Goal: Task Accomplishment & Management: Complete application form

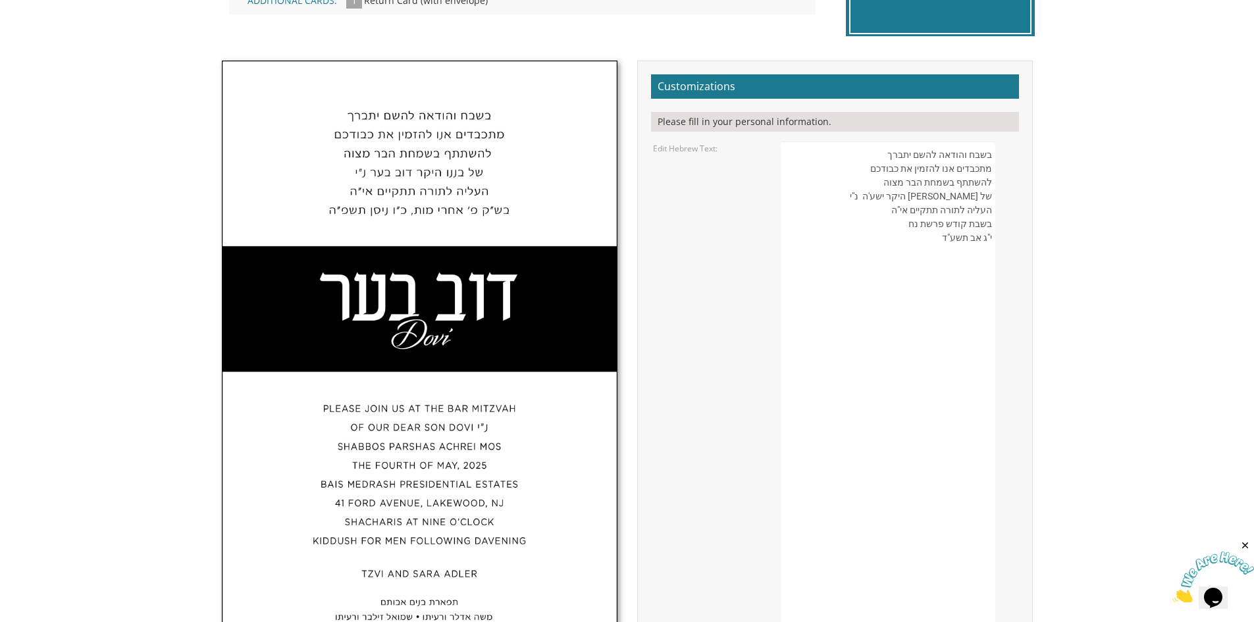
drag, startPoint x: 938, startPoint y: 240, endPoint x: 995, endPoint y: 236, distance: 56.8
paste textarea "' [PERSON_NAME] תשפ״ו"
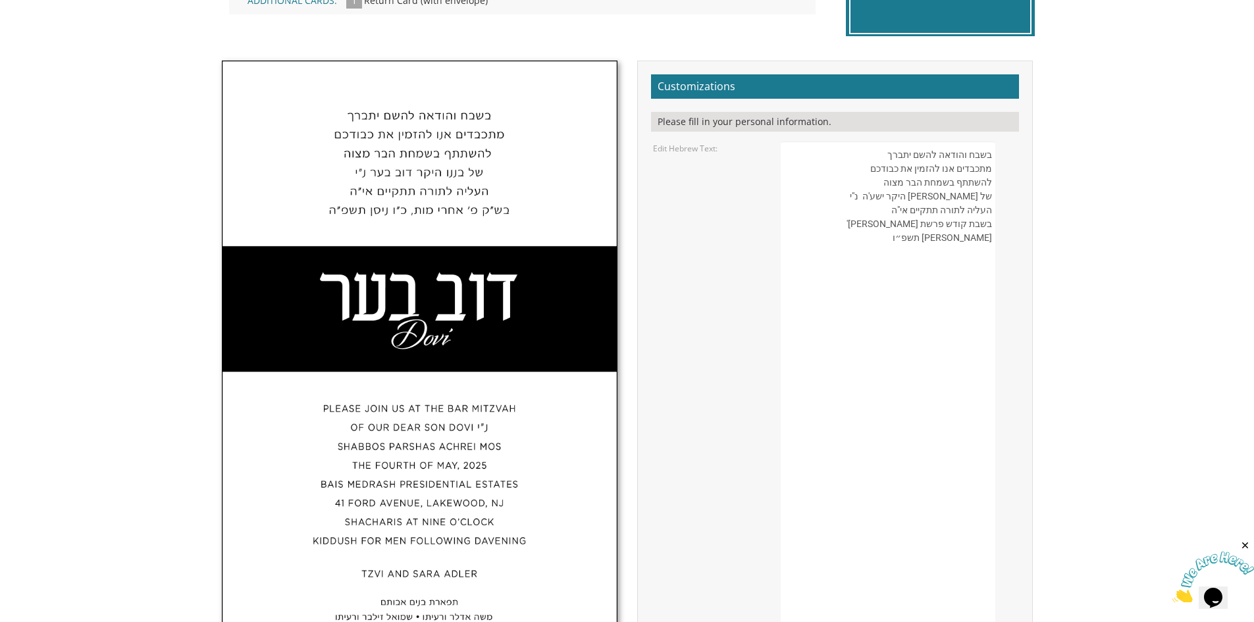
paste textarea "ח"
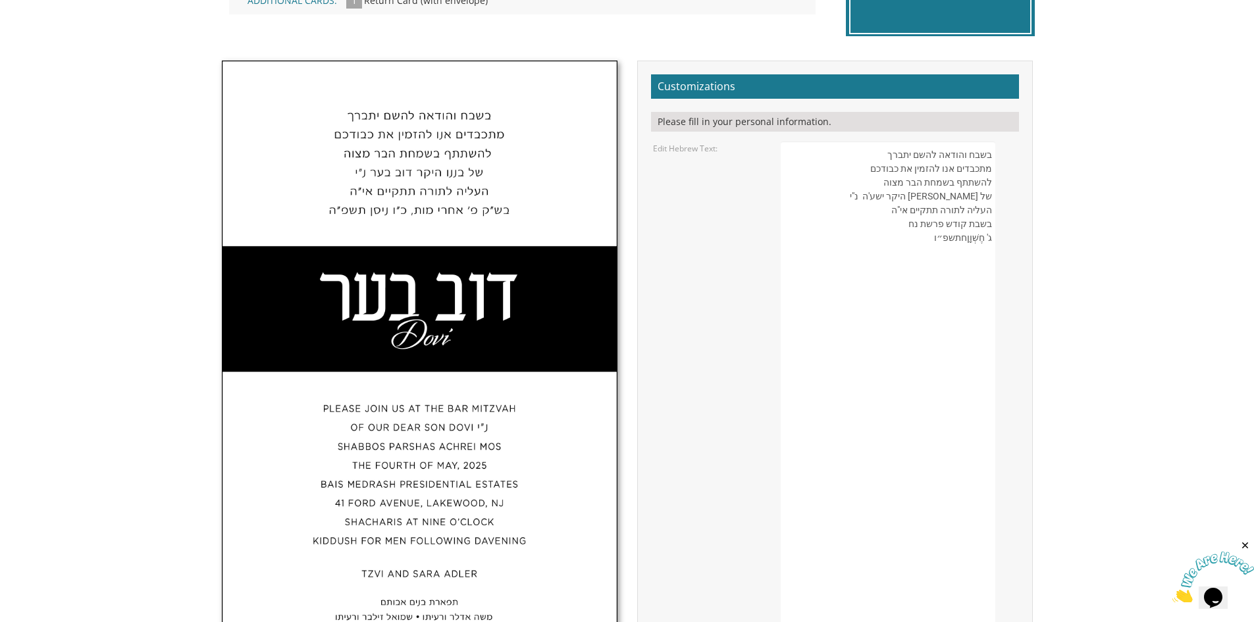
paste textarea
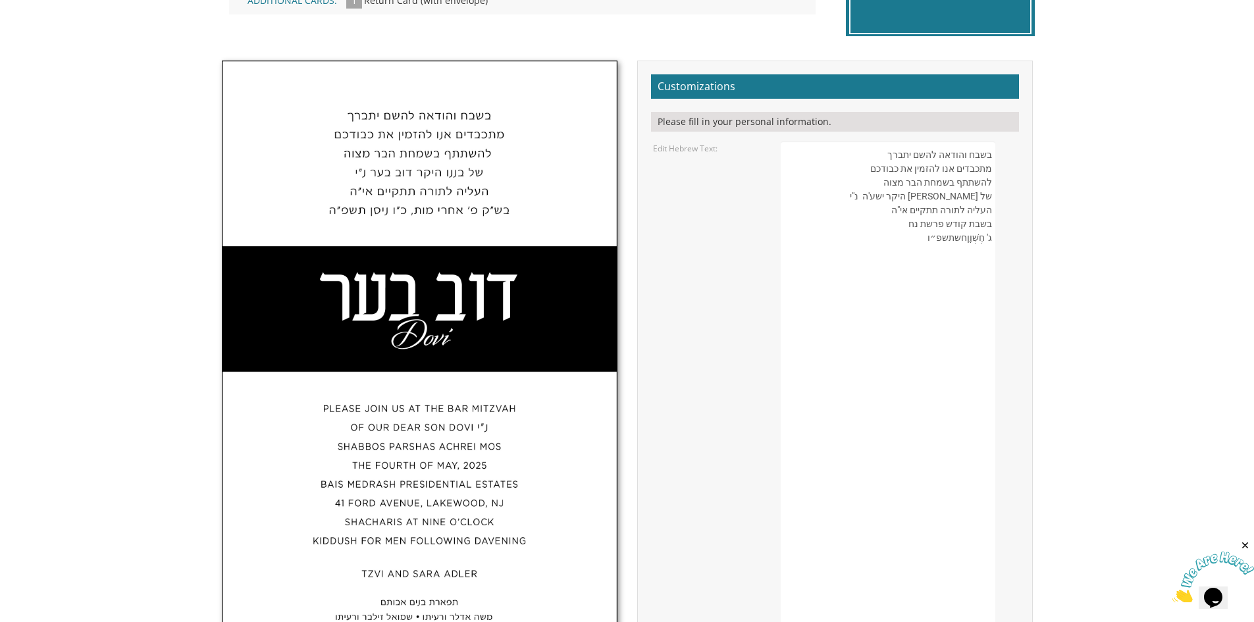
paste textarea
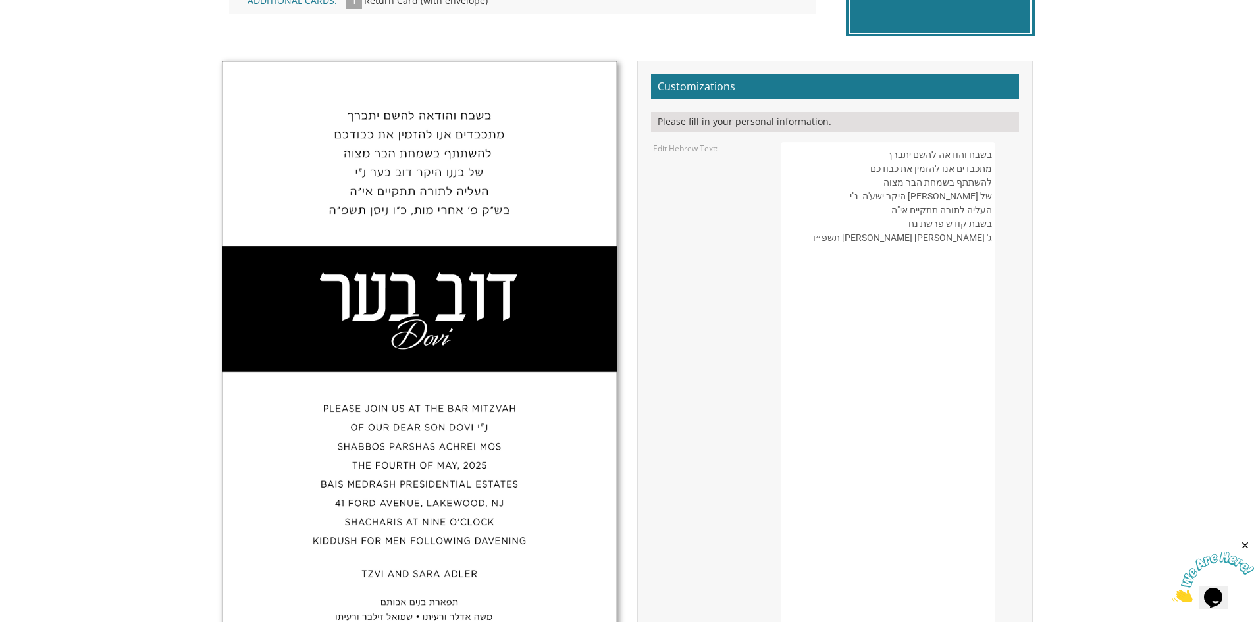
drag, startPoint x: 982, startPoint y: 236, endPoint x: 987, endPoint y: 222, distance: 15.4
drag, startPoint x: 935, startPoint y: 240, endPoint x: 995, endPoint y: 234, distance: 60.2
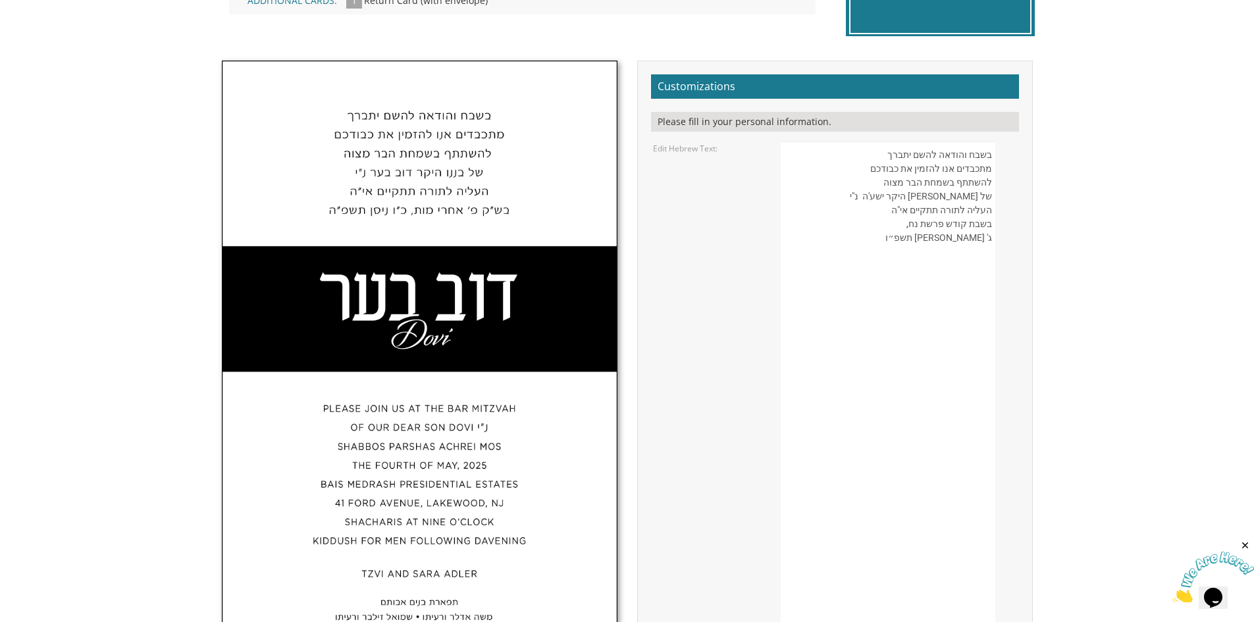
paste textarea "ג' [PERSON_NAME] תשפ״ו"
drag, startPoint x: 937, startPoint y: 238, endPoint x: 997, endPoint y: 241, distance: 60.0
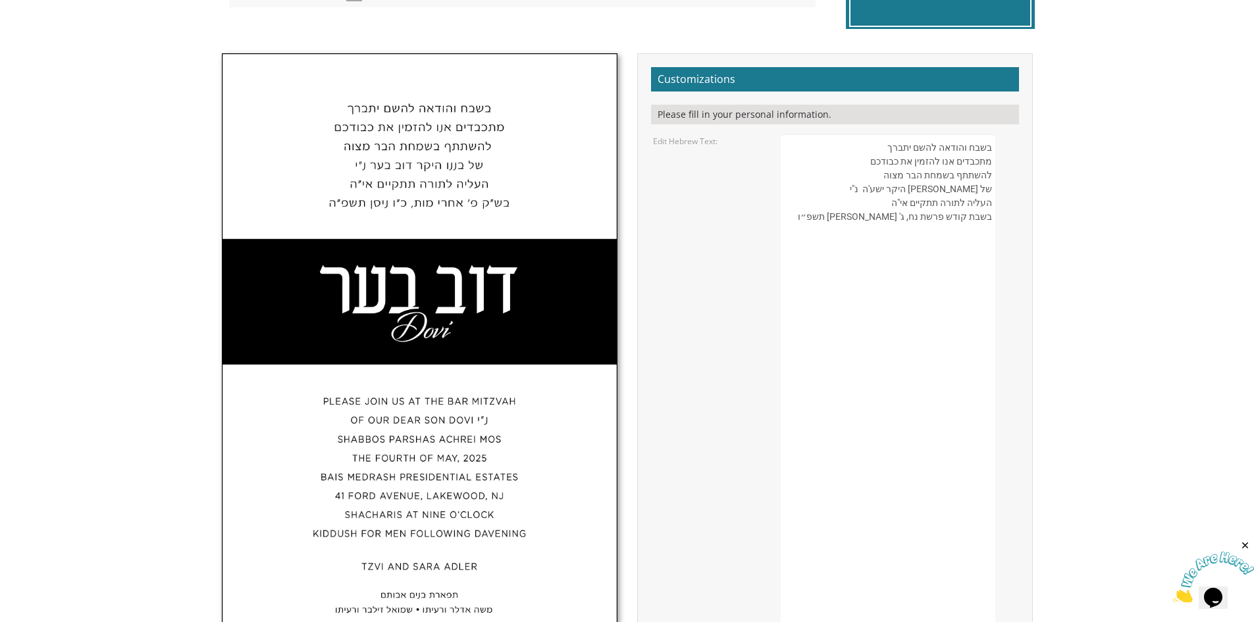
scroll to position [395, 0]
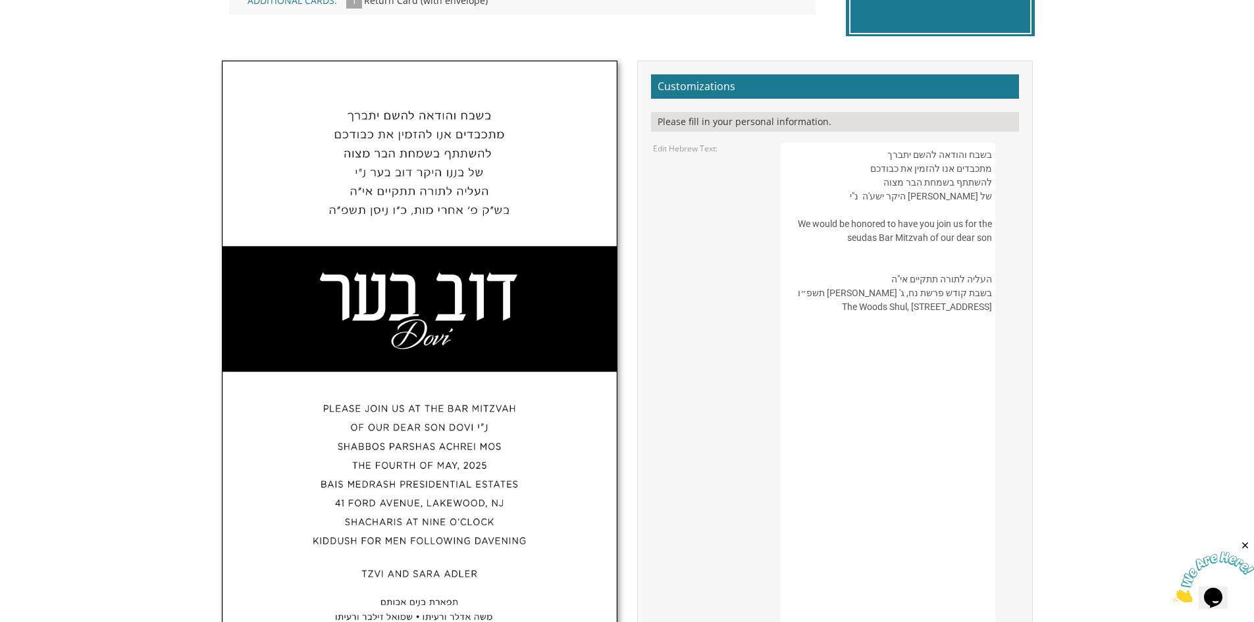
drag, startPoint x: 912, startPoint y: 198, endPoint x: 872, endPoint y: 202, distance: 40.4
paste textarea "ישע'ה נ"י"
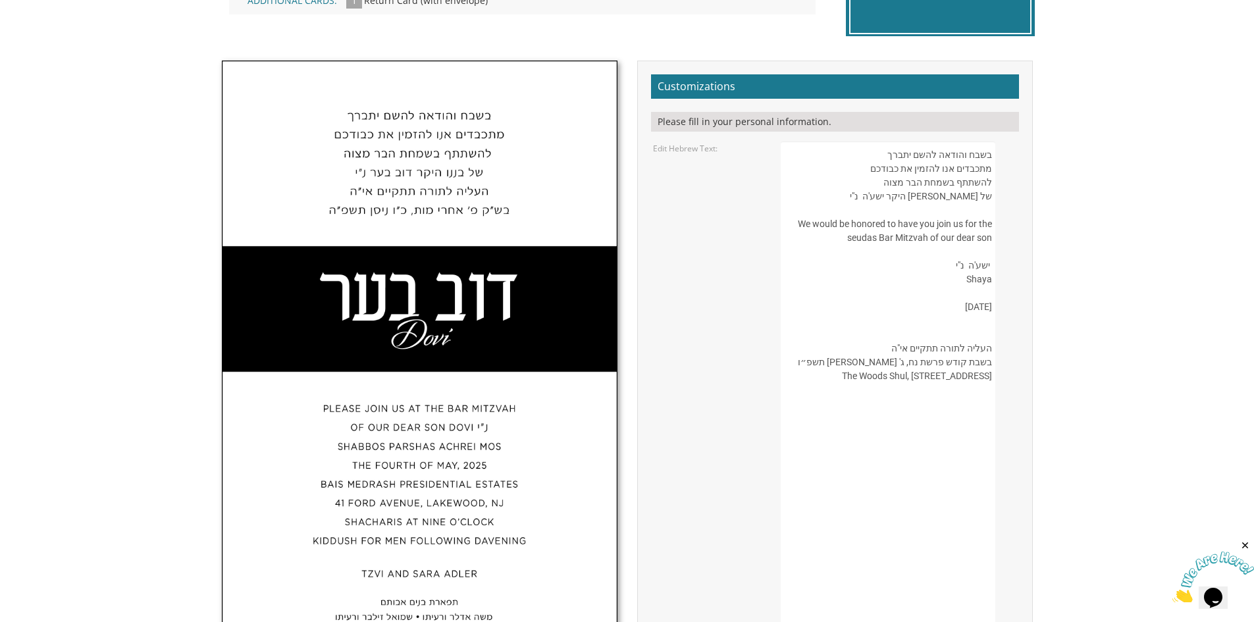
paste textarea "י"
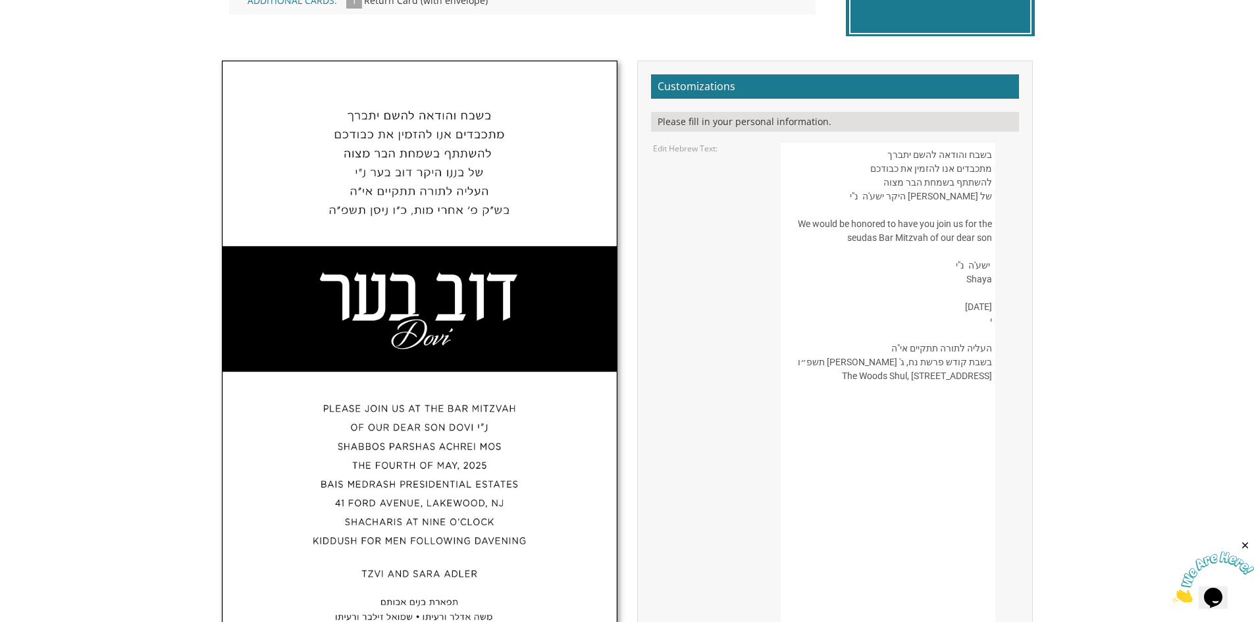
paste textarea "ם"
paste textarea
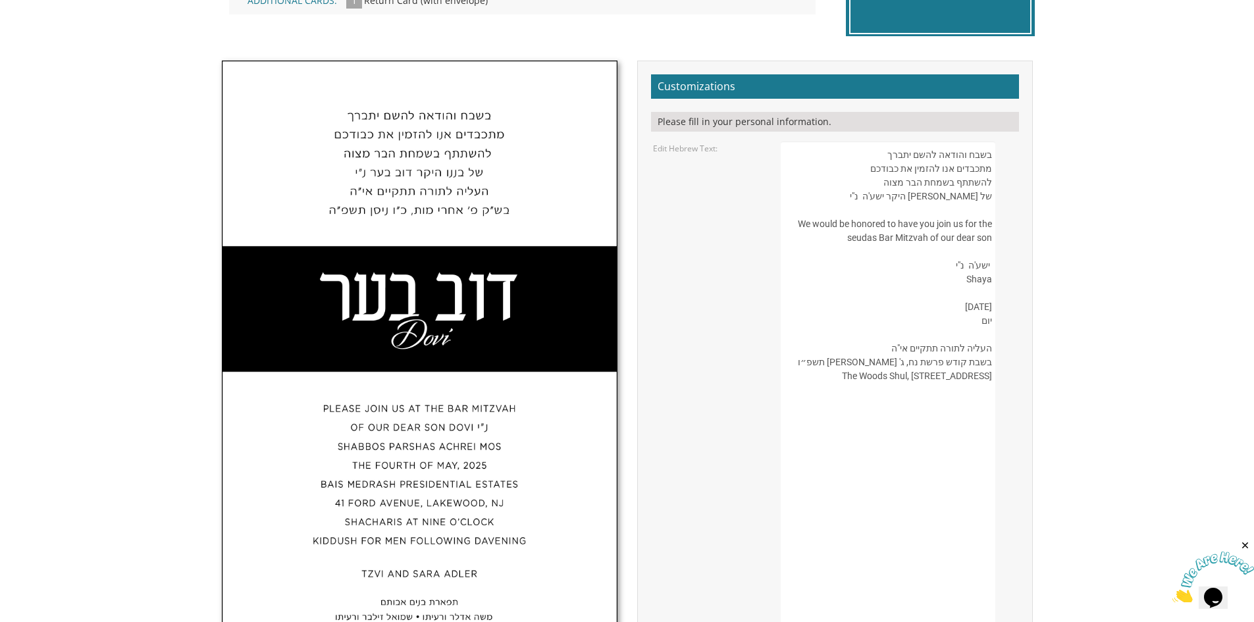
paste textarea "ש"
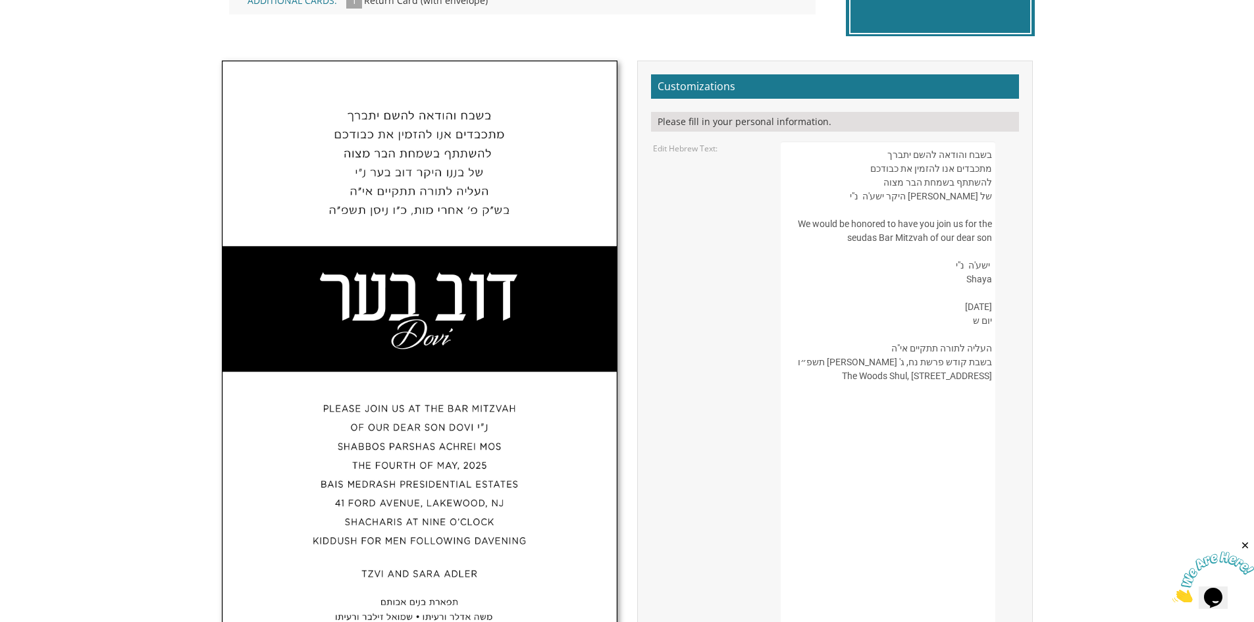
paste textarea "ל"
paste textarea "י"
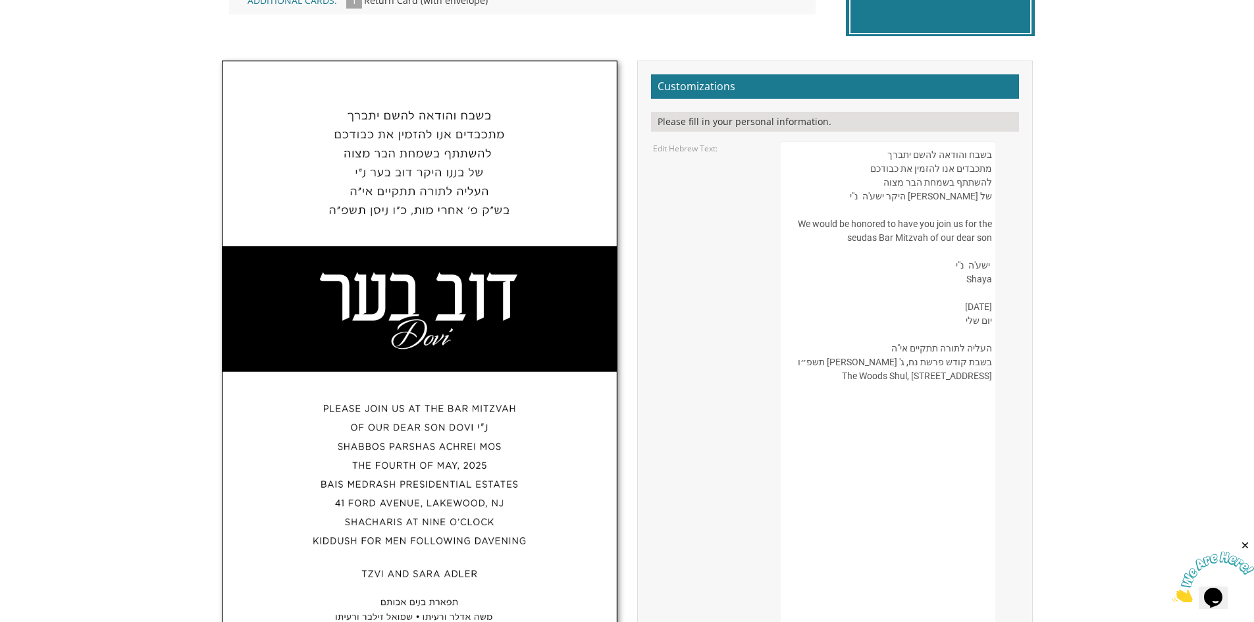
drag, startPoint x: 977, startPoint y: 319, endPoint x: 964, endPoint y: 321, distance: 13.3
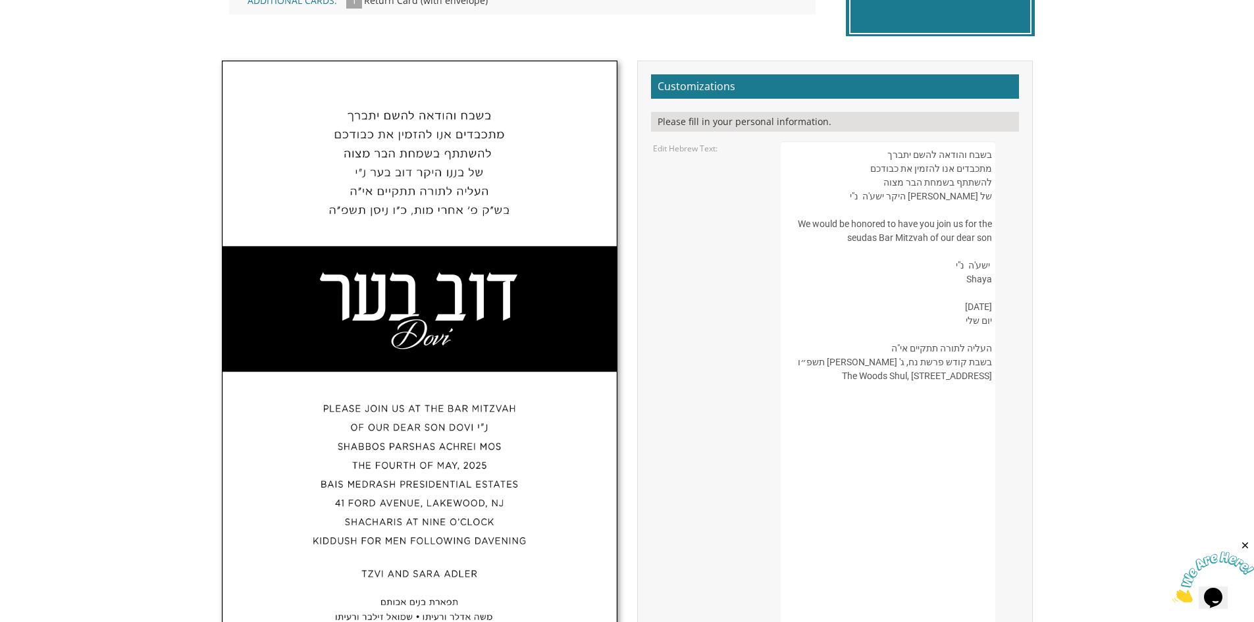
paste textarea "שלי"
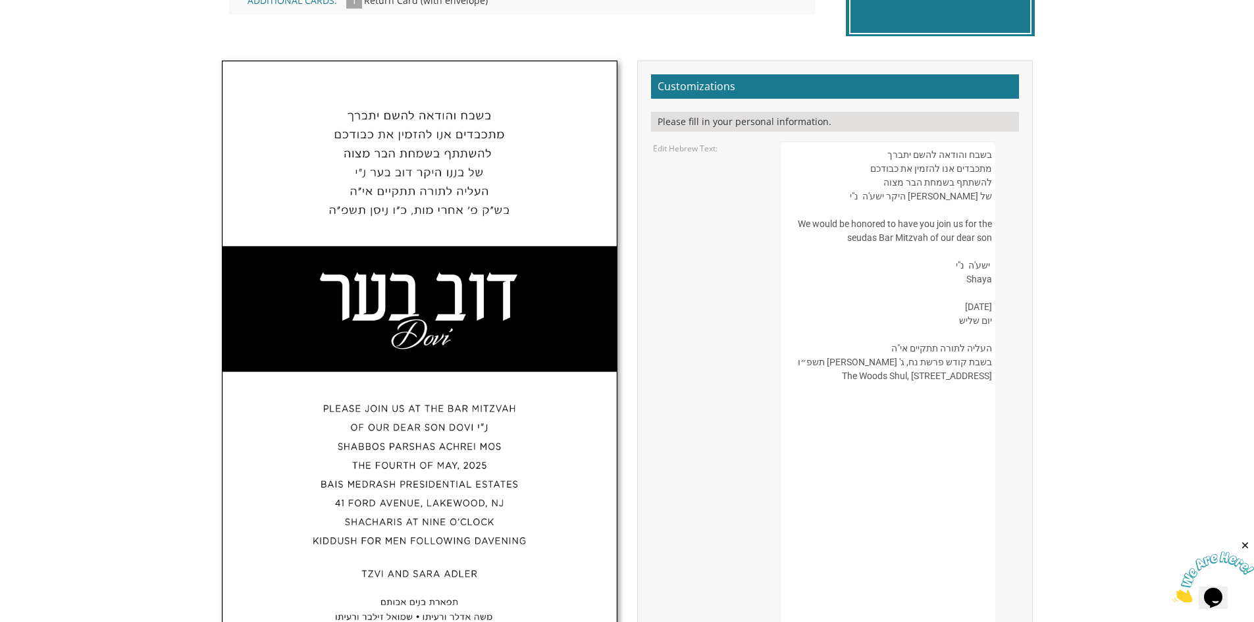
paste textarea "ל"
drag, startPoint x: 941, startPoint y: 361, endPoint x: 918, endPoint y: 364, distance: 23.9
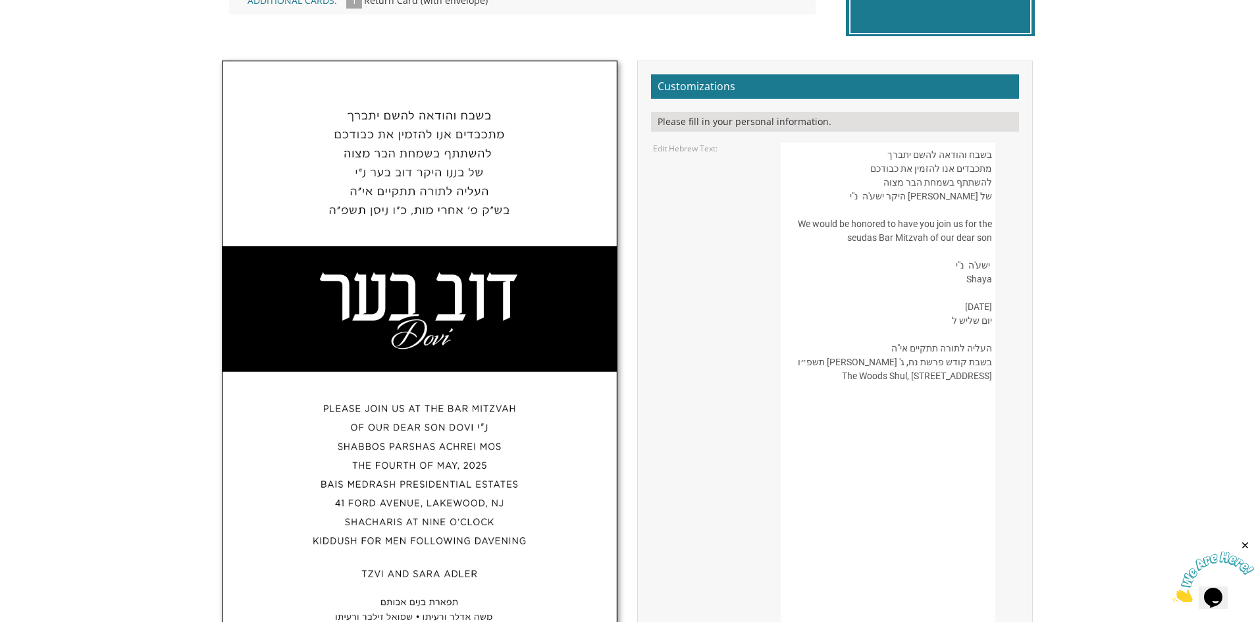
drag, startPoint x: 939, startPoint y: 361, endPoint x: 905, endPoint y: 363, distance: 34.3
paste textarea "פרשת נח"
drag, startPoint x: 922, startPoint y: 321, endPoint x: 914, endPoint y: 322, distance: 7.9
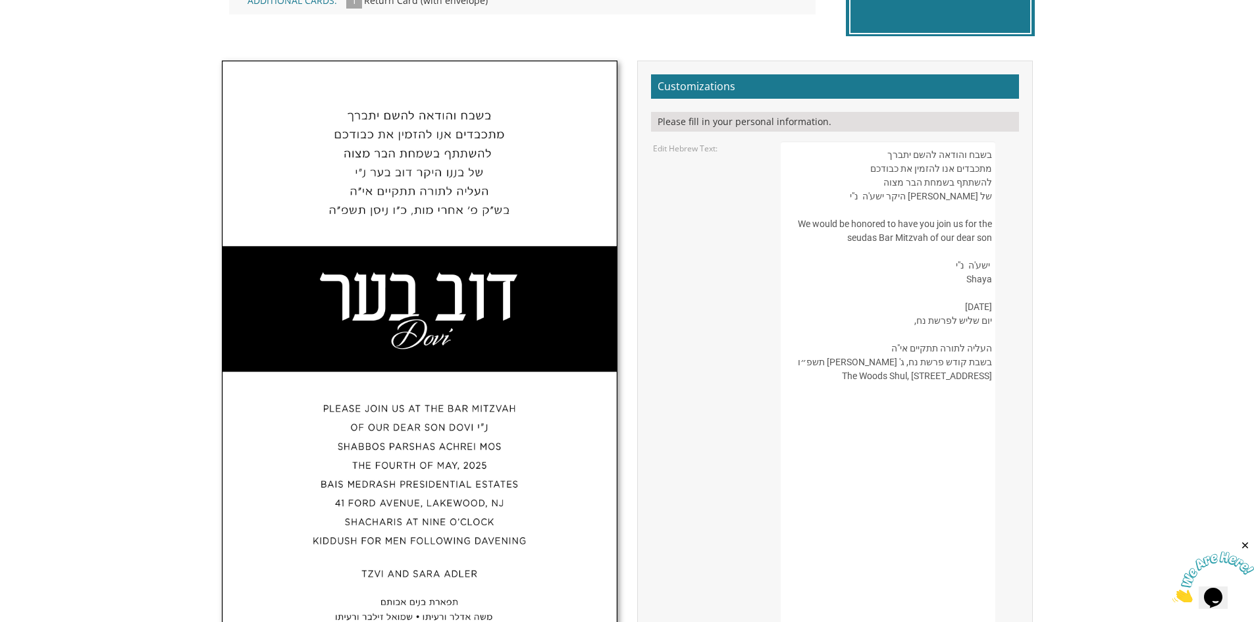
paste textarea "י"
paste textarea "כ״ט תִשְׁרֵי תשפ״ו"
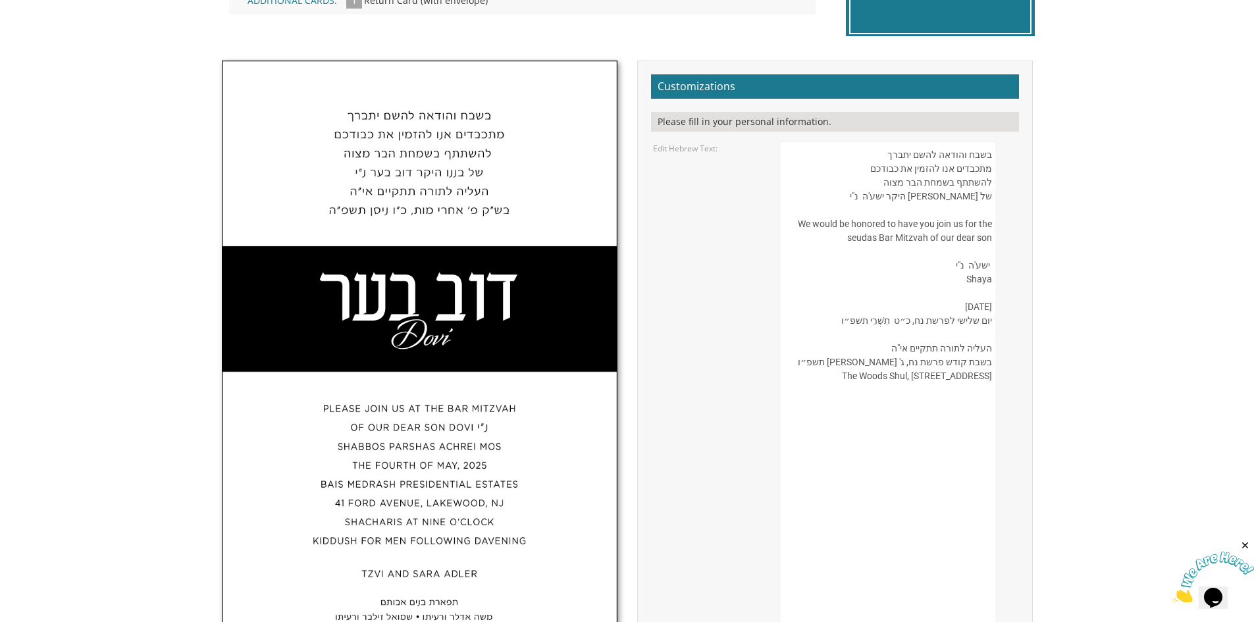
paste textarea "ת"
drag, startPoint x: 933, startPoint y: 361, endPoint x: 925, endPoint y: 363, distance: 8.0
paste textarea
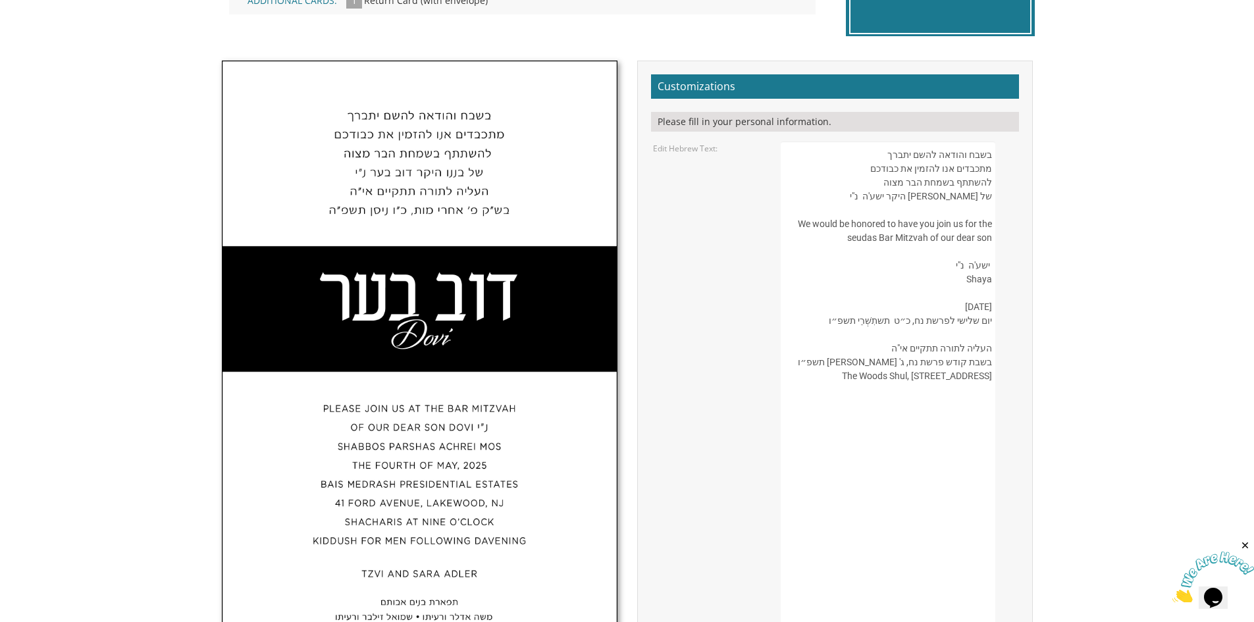
paste textarea
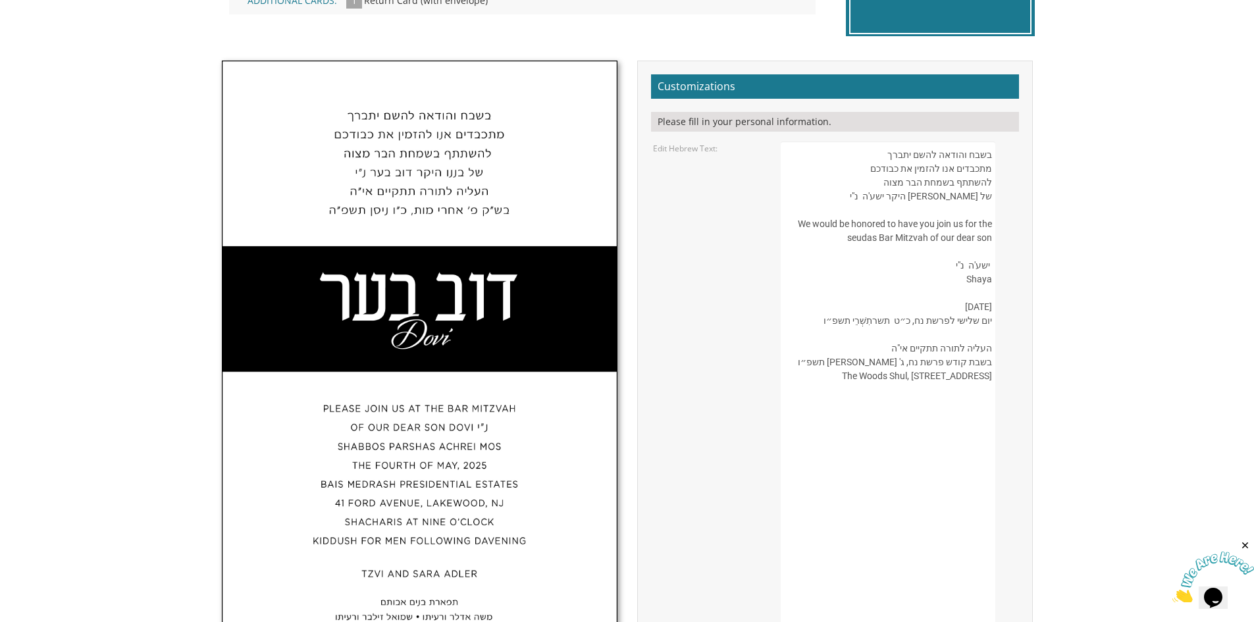
paste textarea
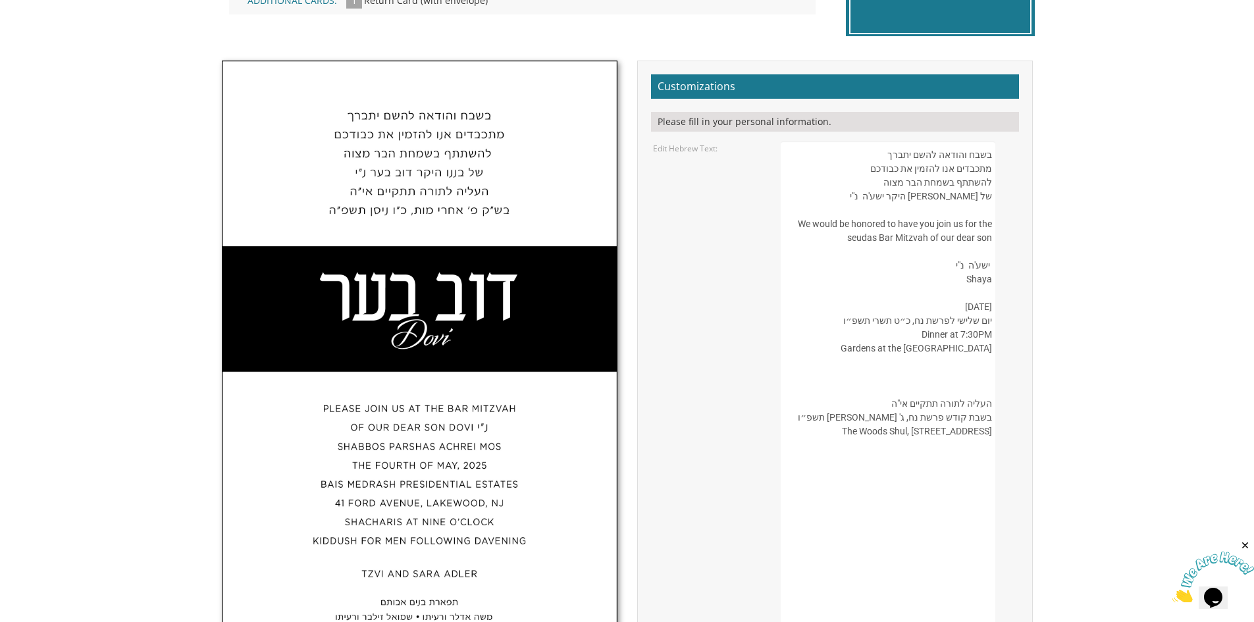
drag, startPoint x: 899, startPoint y: 346, endPoint x: 993, endPoint y: 347, distance: 94.8
paste textarea "Ateres [PERSON_NAME]"
paste textarea "[STREET_ADDRESS]"
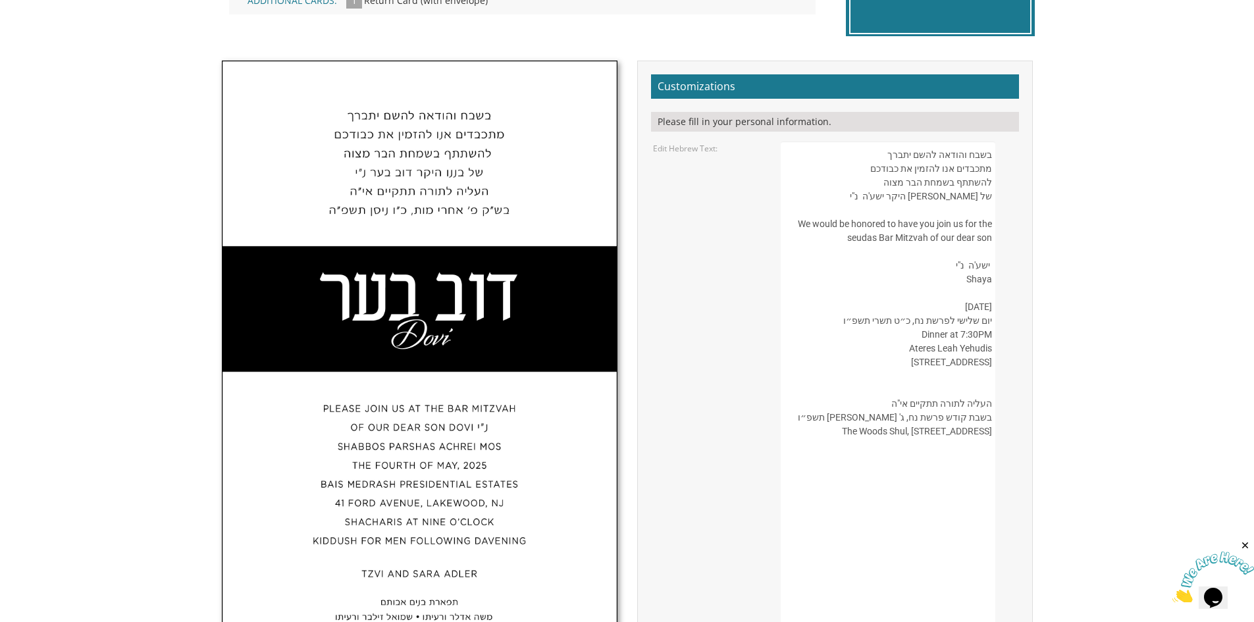
drag, startPoint x: 977, startPoint y: 363, endPoint x: 998, endPoint y: 362, distance: 21.1
drag, startPoint x: 968, startPoint y: 365, endPoint x: 999, endPoint y: 365, distance: 30.3
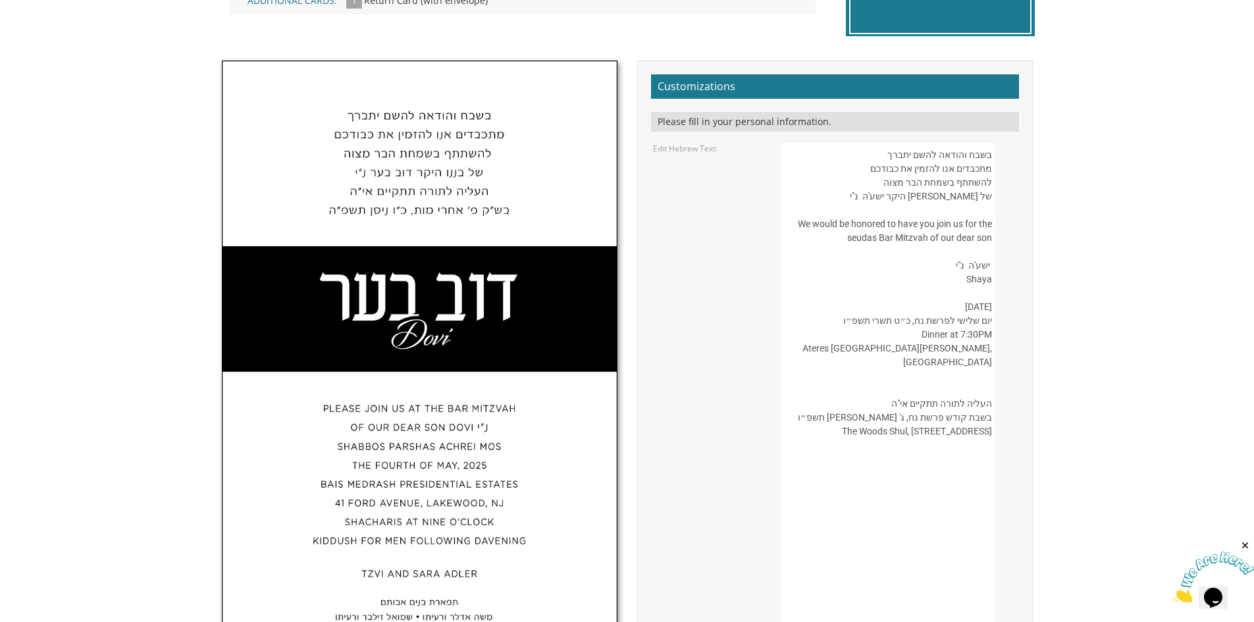
drag, startPoint x: 842, startPoint y: 363, endPoint x: 997, endPoint y: 364, distance: 155.4
drag, startPoint x: 928, startPoint y: 364, endPoint x: 993, endPoint y: 365, distance: 64.5
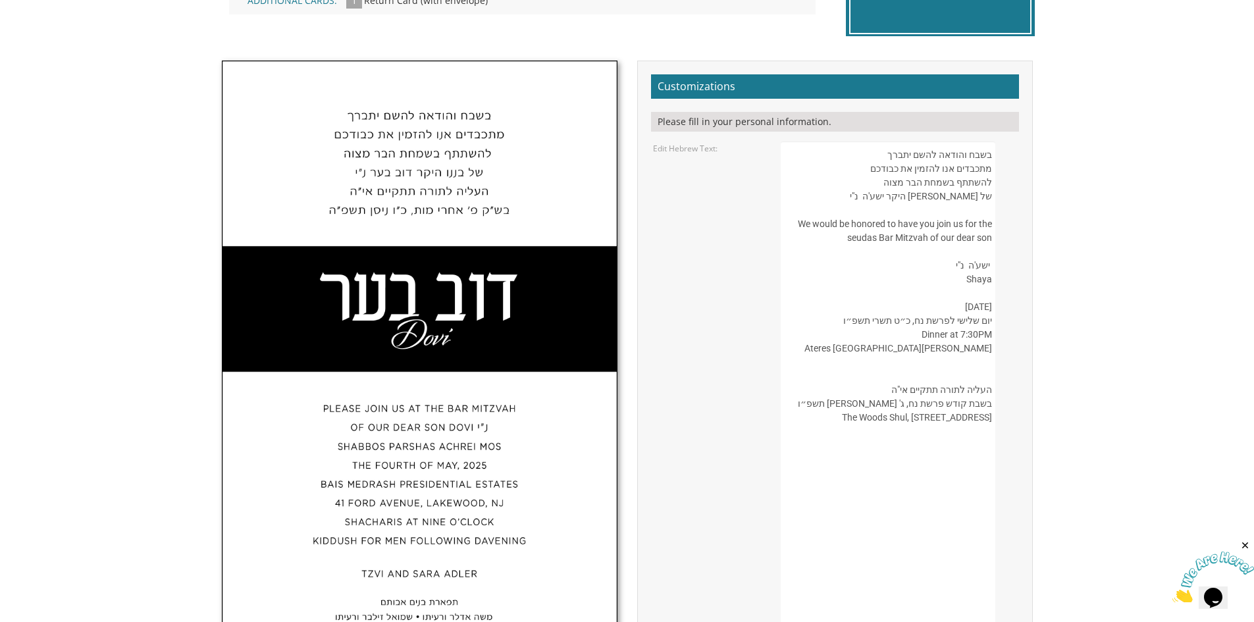
paste textarea "971"
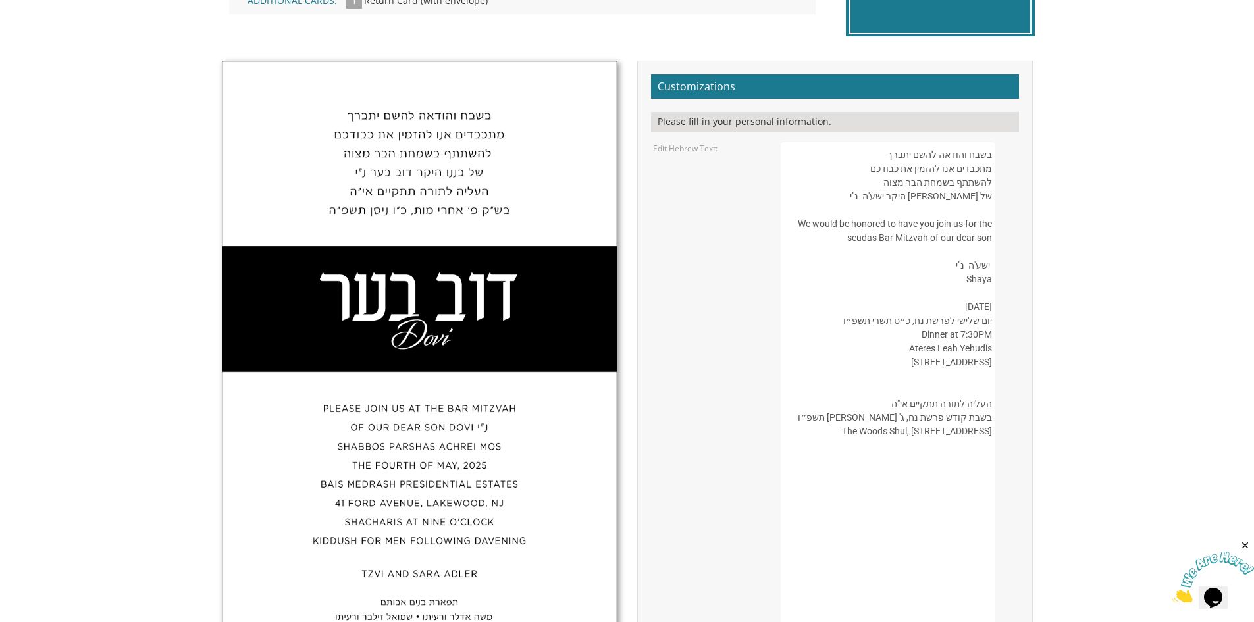
paste textarea
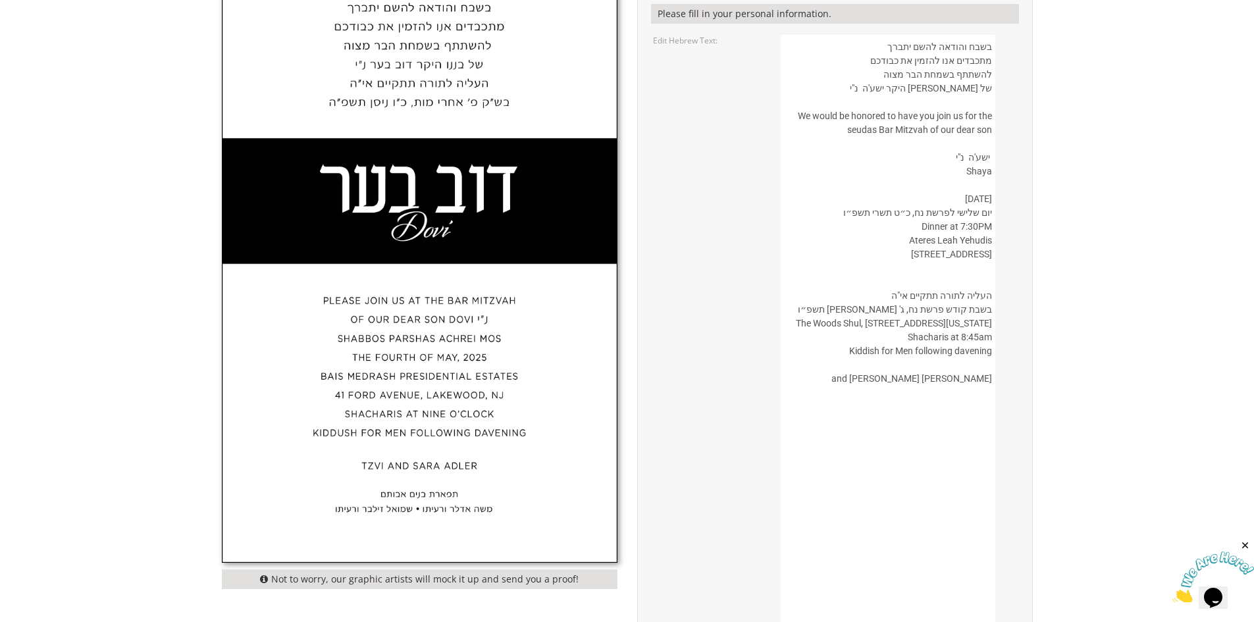
scroll to position [527, 0]
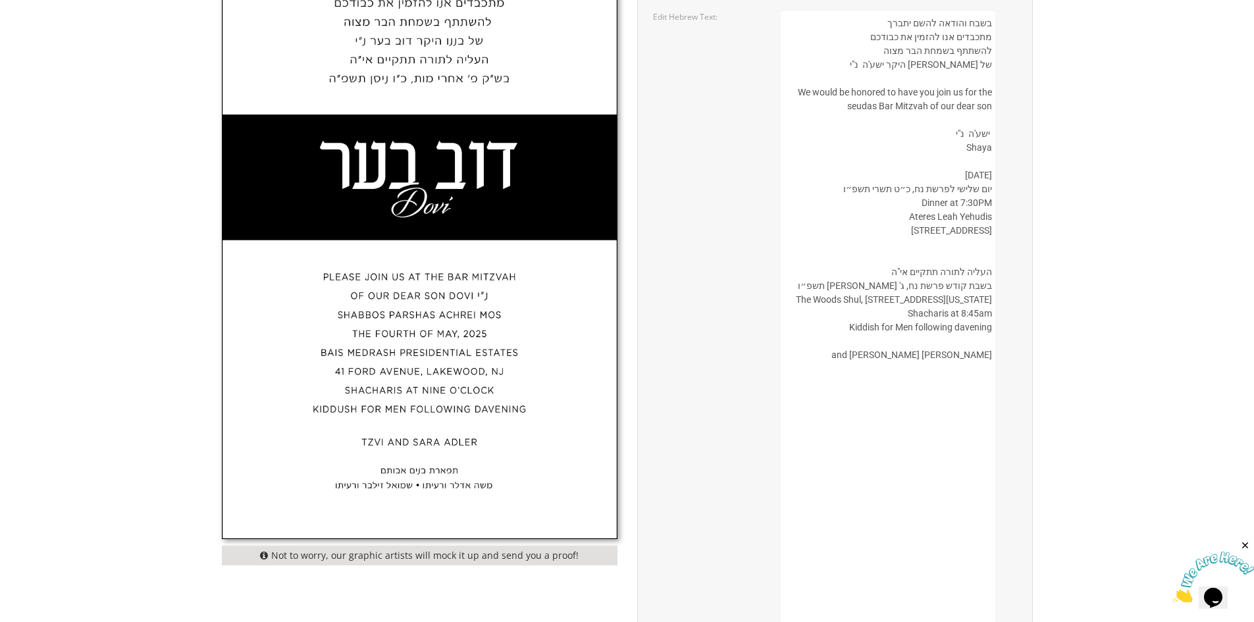
click at [425, 471] on img at bounding box center [420, 235] width 394 height 610
click at [409, 473] on img at bounding box center [420, 235] width 394 height 610
click at [461, 481] on img at bounding box center [420, 235] width 394 height 610
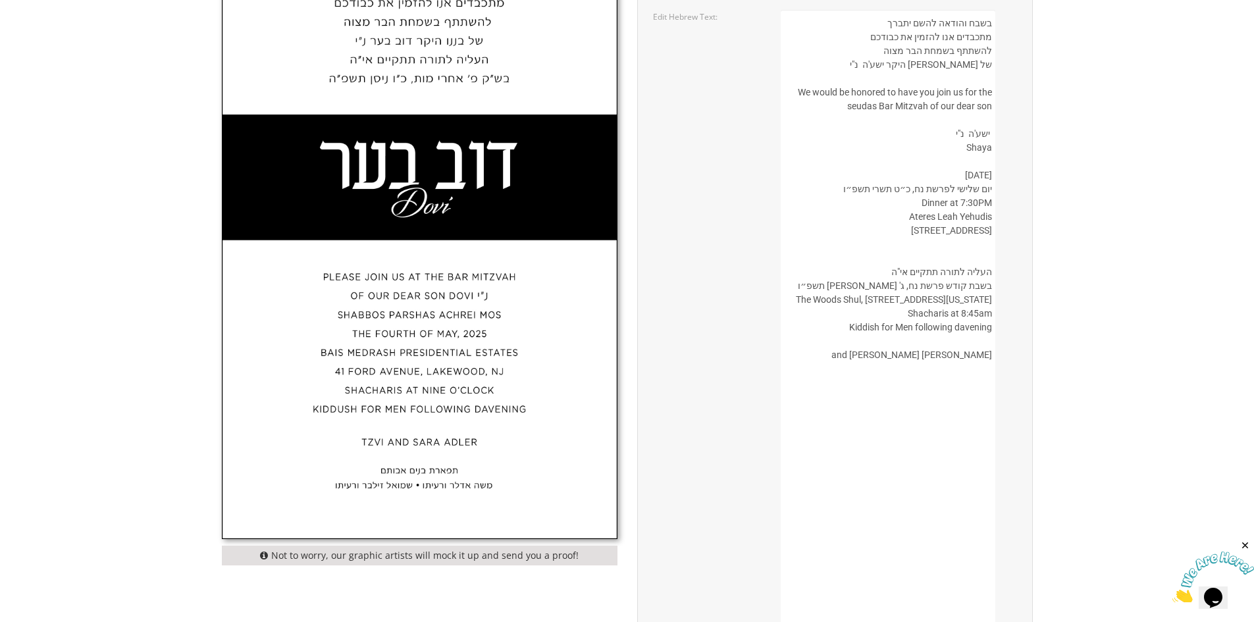
click at [453, 358] on img at bounding box center [420, 235] width 394 height 610
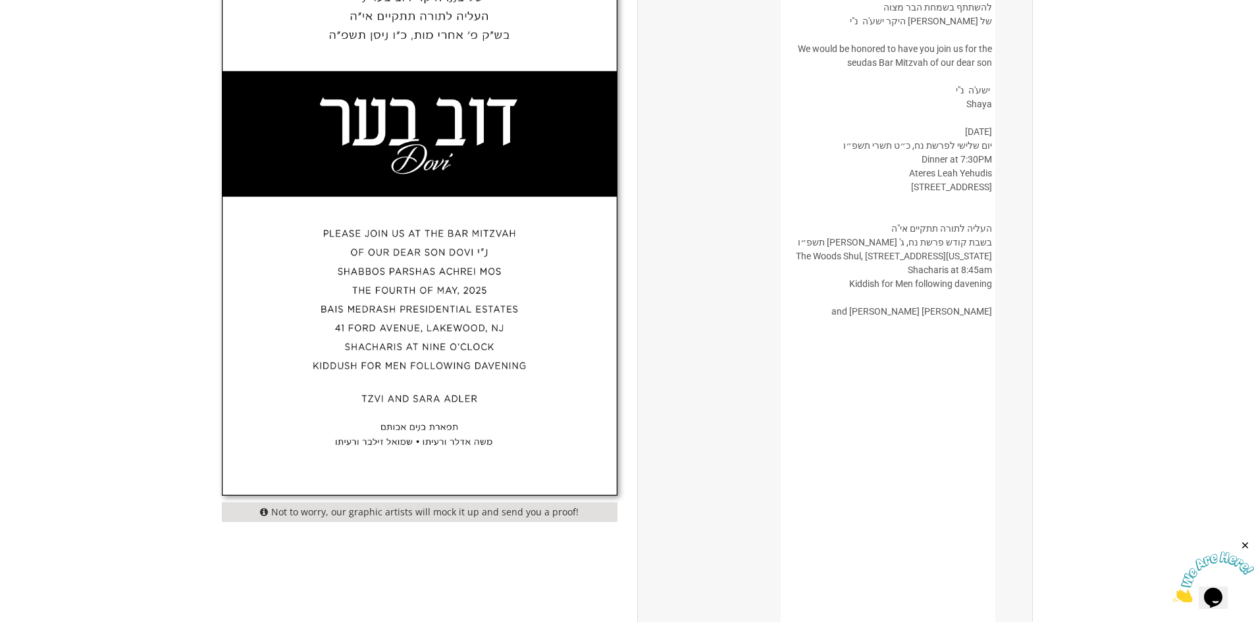
scroll to position [592, 0]
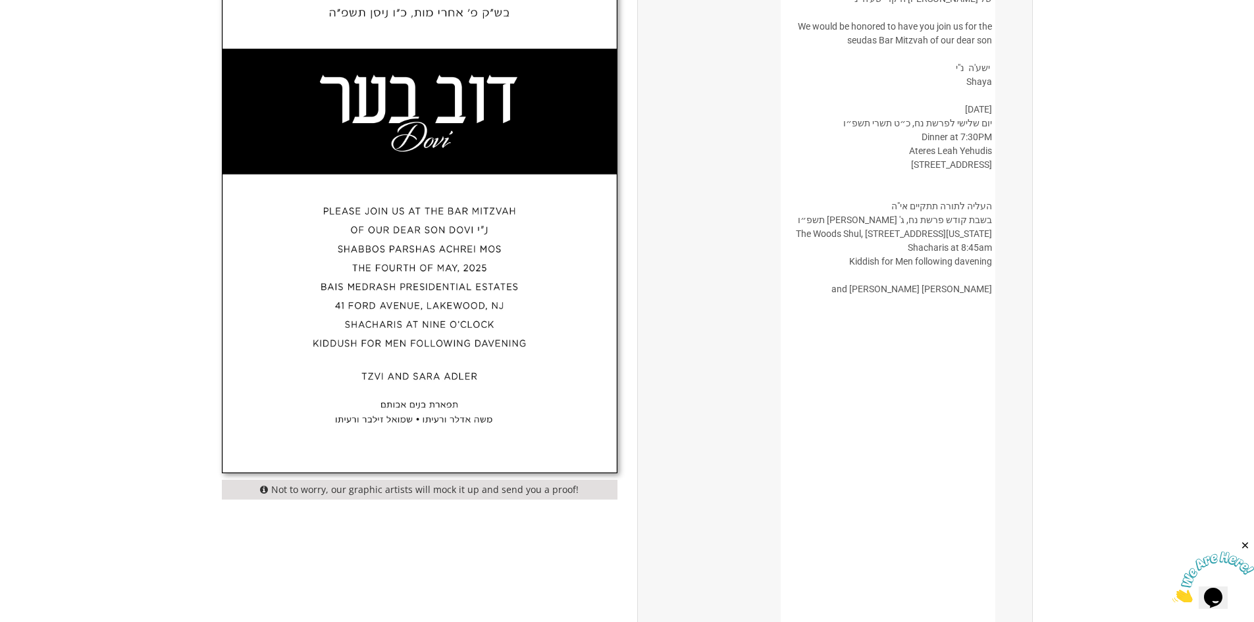
click at [446, 398] on img at bounding box center [420, 169] width 394 height 610
click at [445, 402] on img at bounding box center [420, 169] width 394 height 610
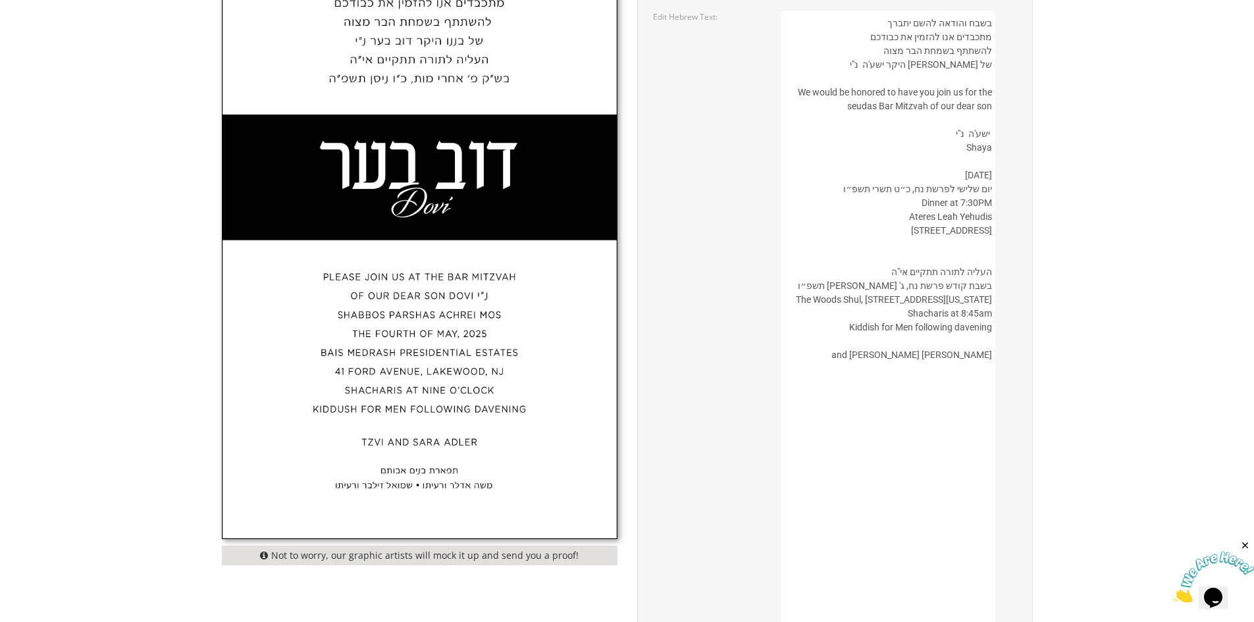
scroll to position [461, 0]
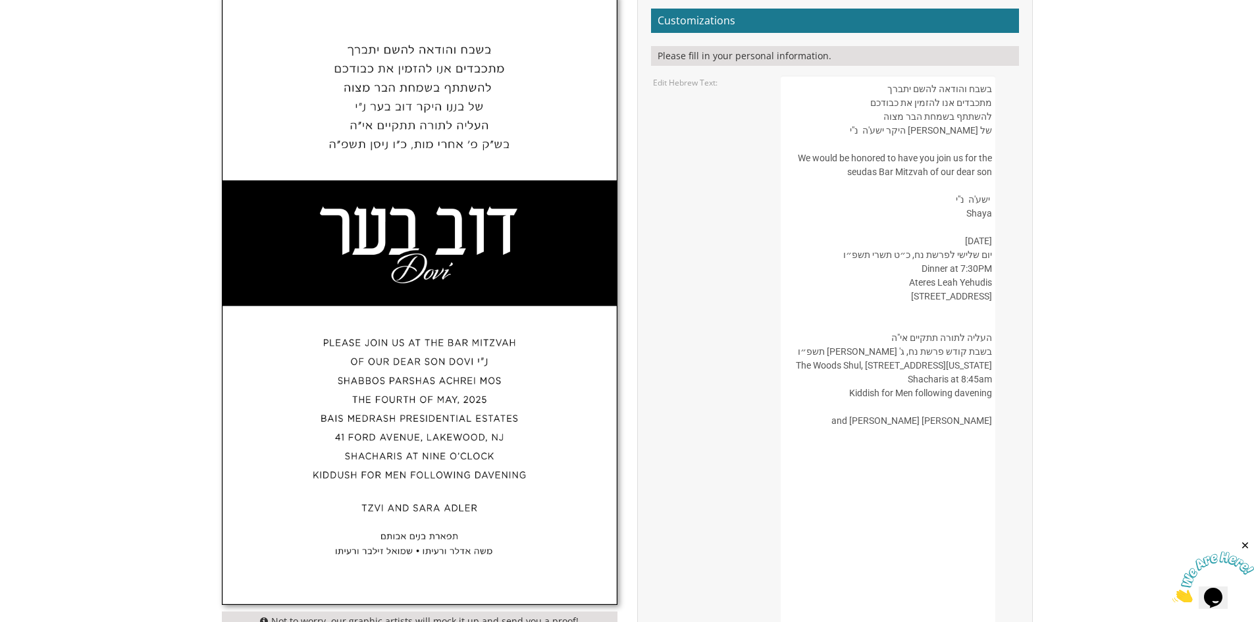
click at [411, 536] on img at bounding box center [420, 300] width 394 height 610
click at [407, 537] on img at bounding box center [420, 300] width 394 height 610
paste textarea "ת"
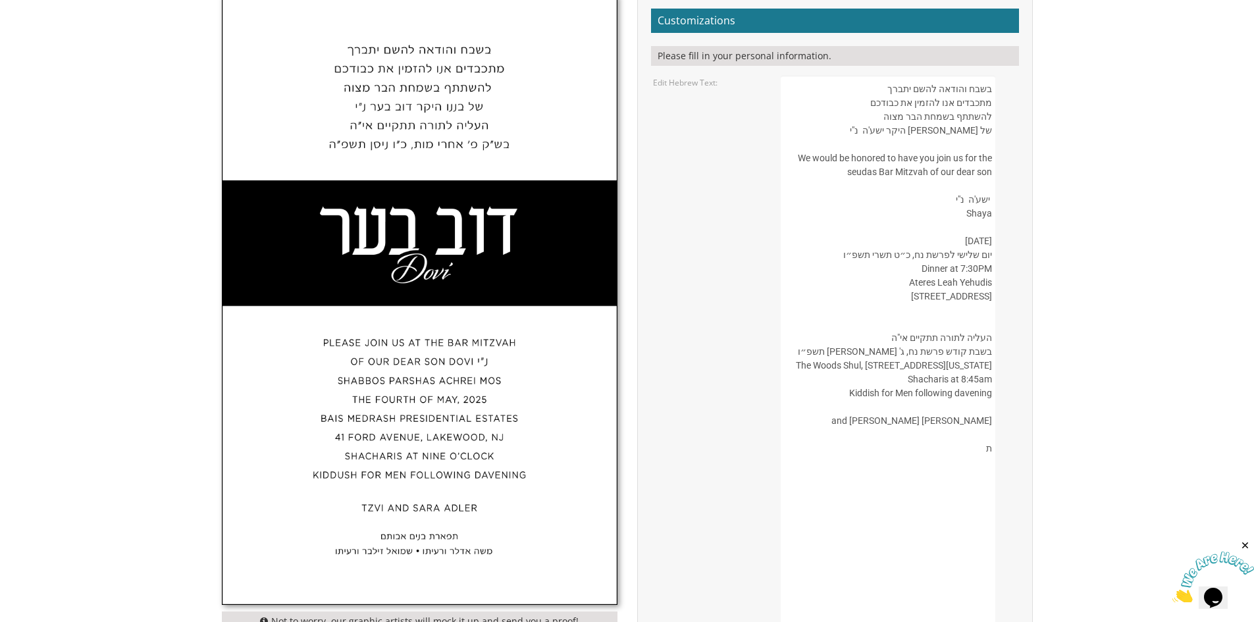
paste textarea "פ"
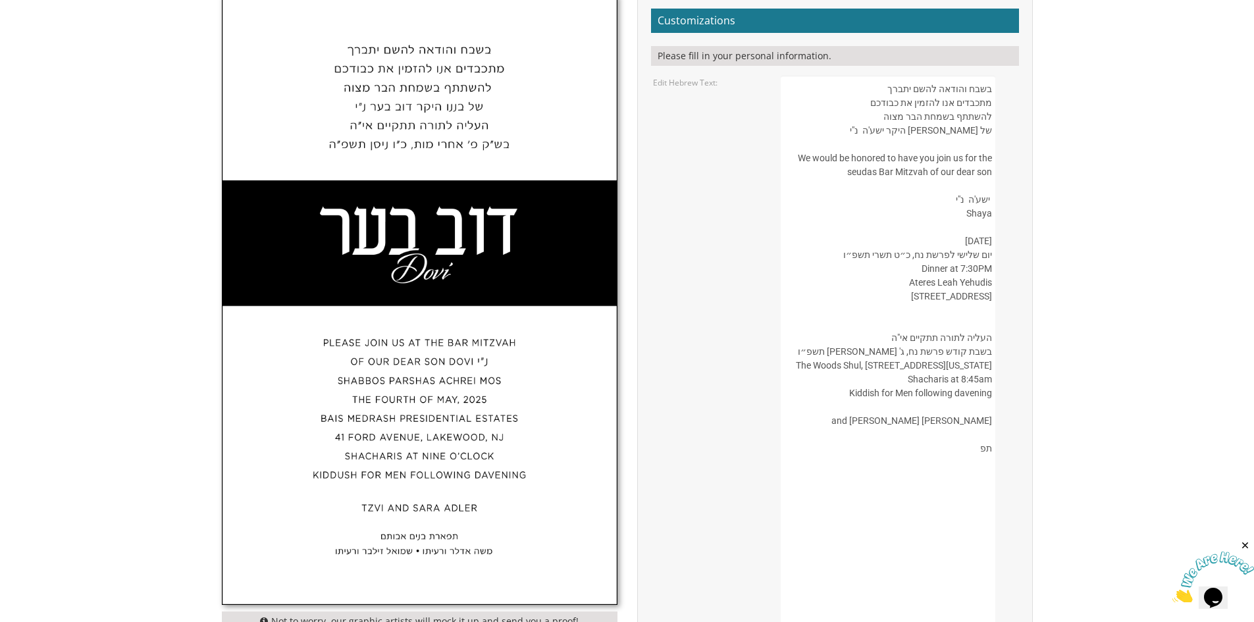
paste textarea "א"
paste textarea "ר"
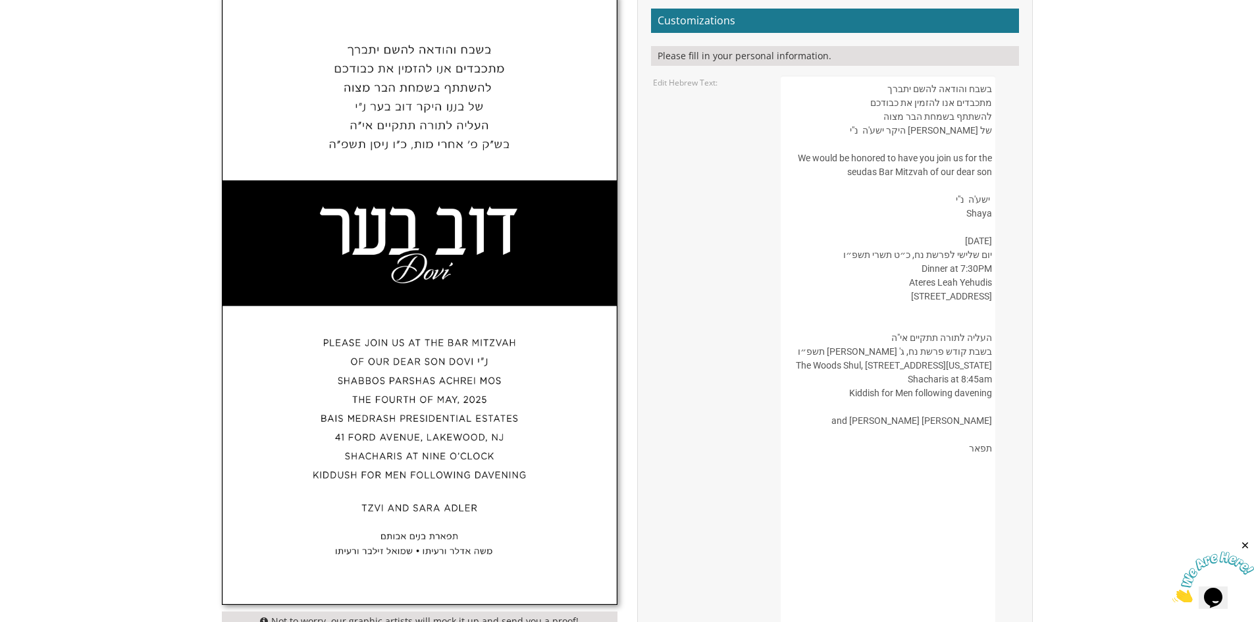
paste textarea "ת"
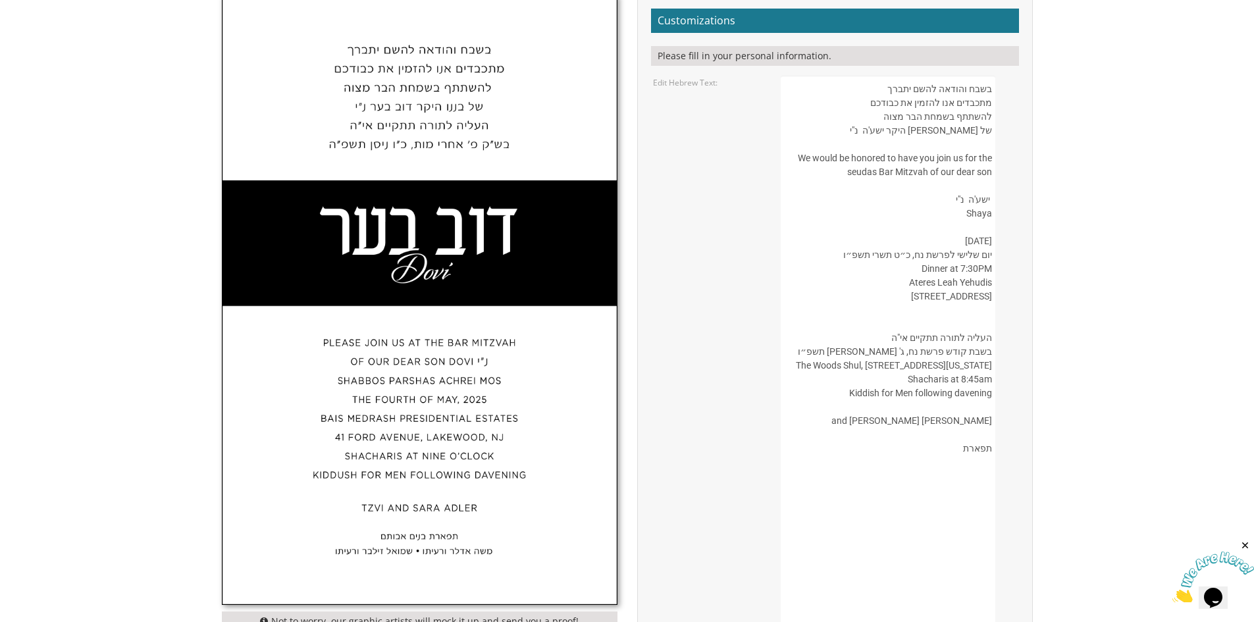
paste textarea "בנ"
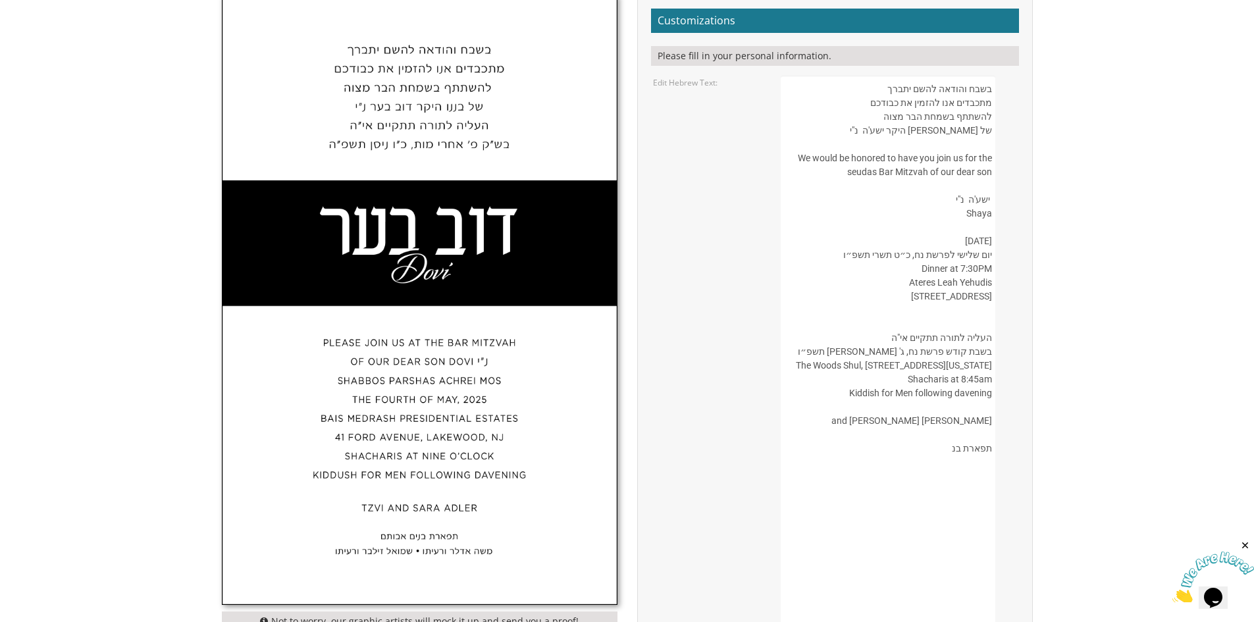
paste textarea "י"
paste textarea "ם"
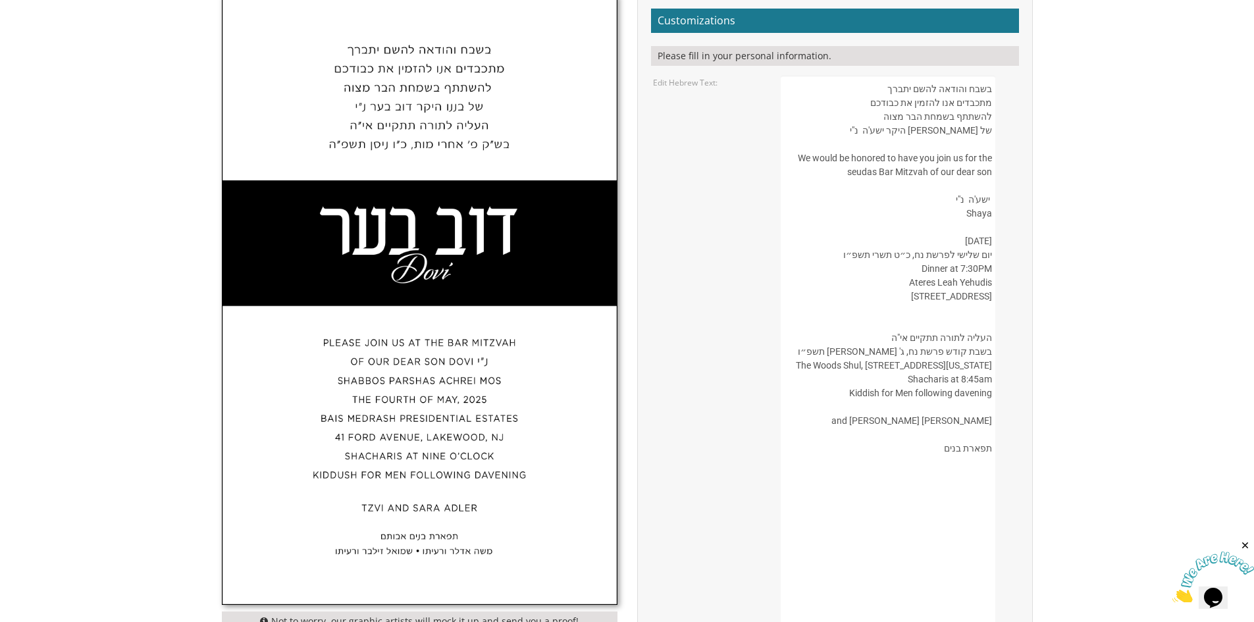
paste textarea "א"
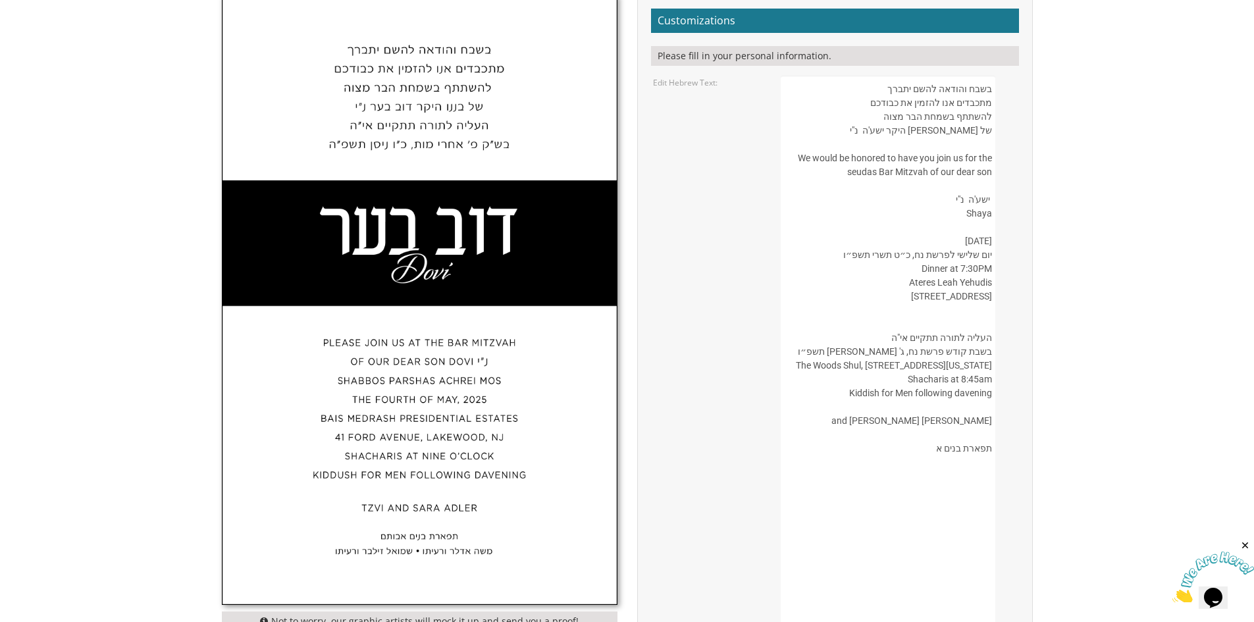
paste textarea "ב"
paste textarea "ו"
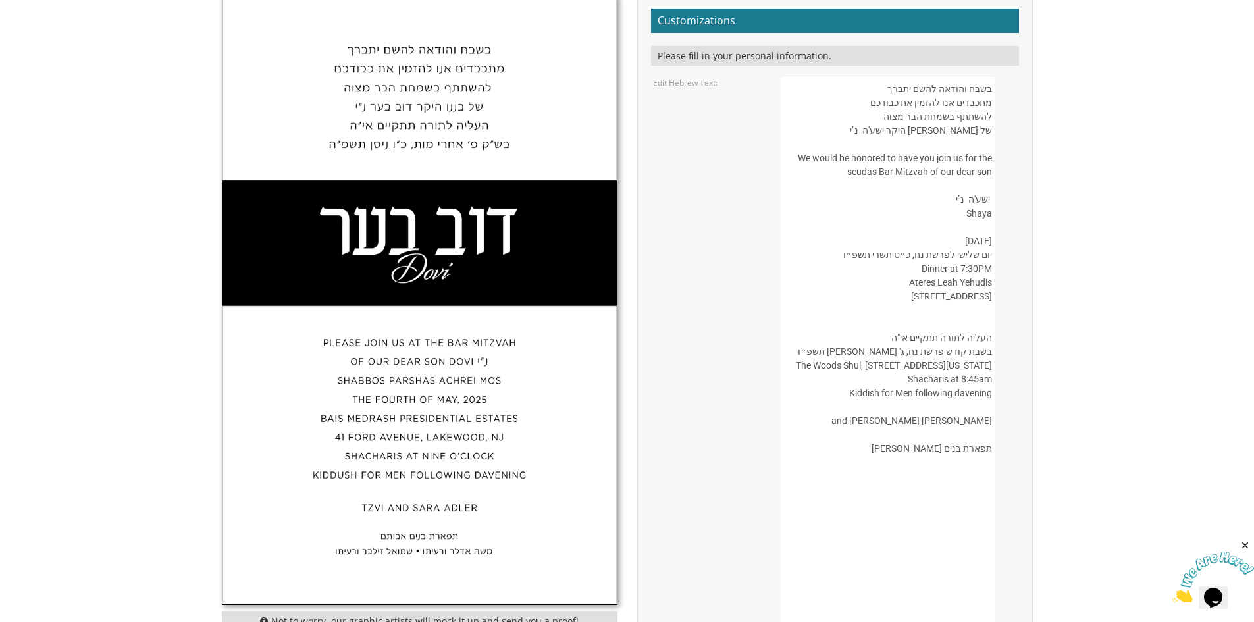
paste textarea "ת"
paste textarea "ם"
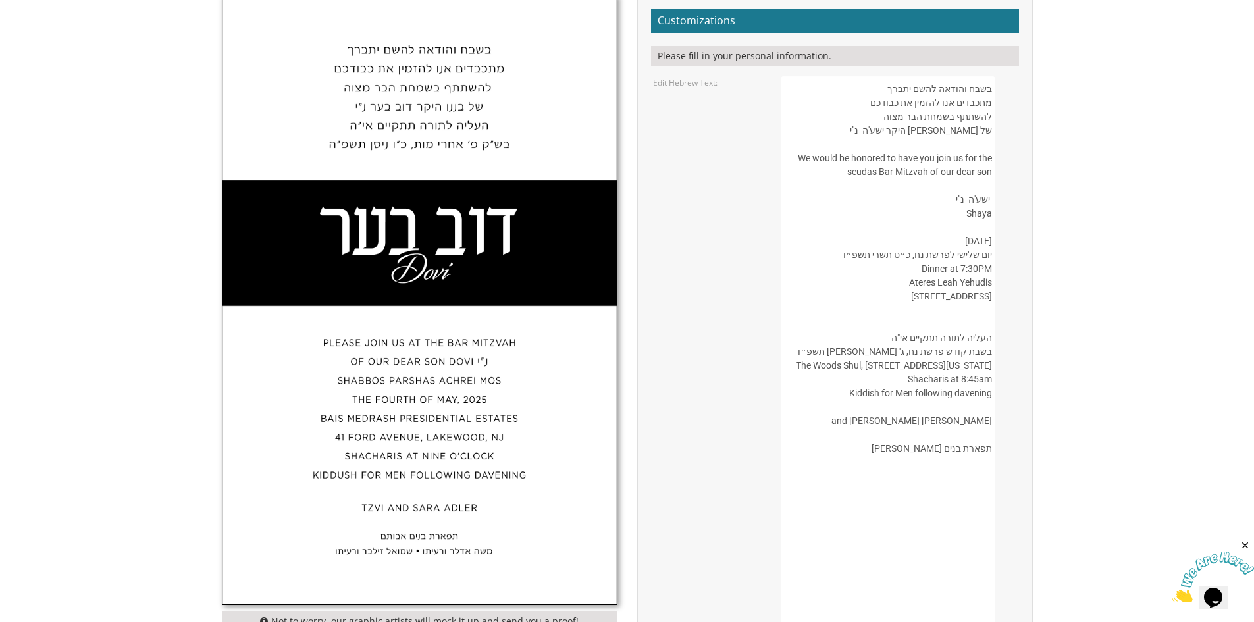
type textarea "בשבח והודאה להשם יתברך מתכבדים אנו להזמין את כבודכם להשתתף בשמחת הבר מצוה של [P…"
